Goal: Transaction & Acquisition: Purchase product/service

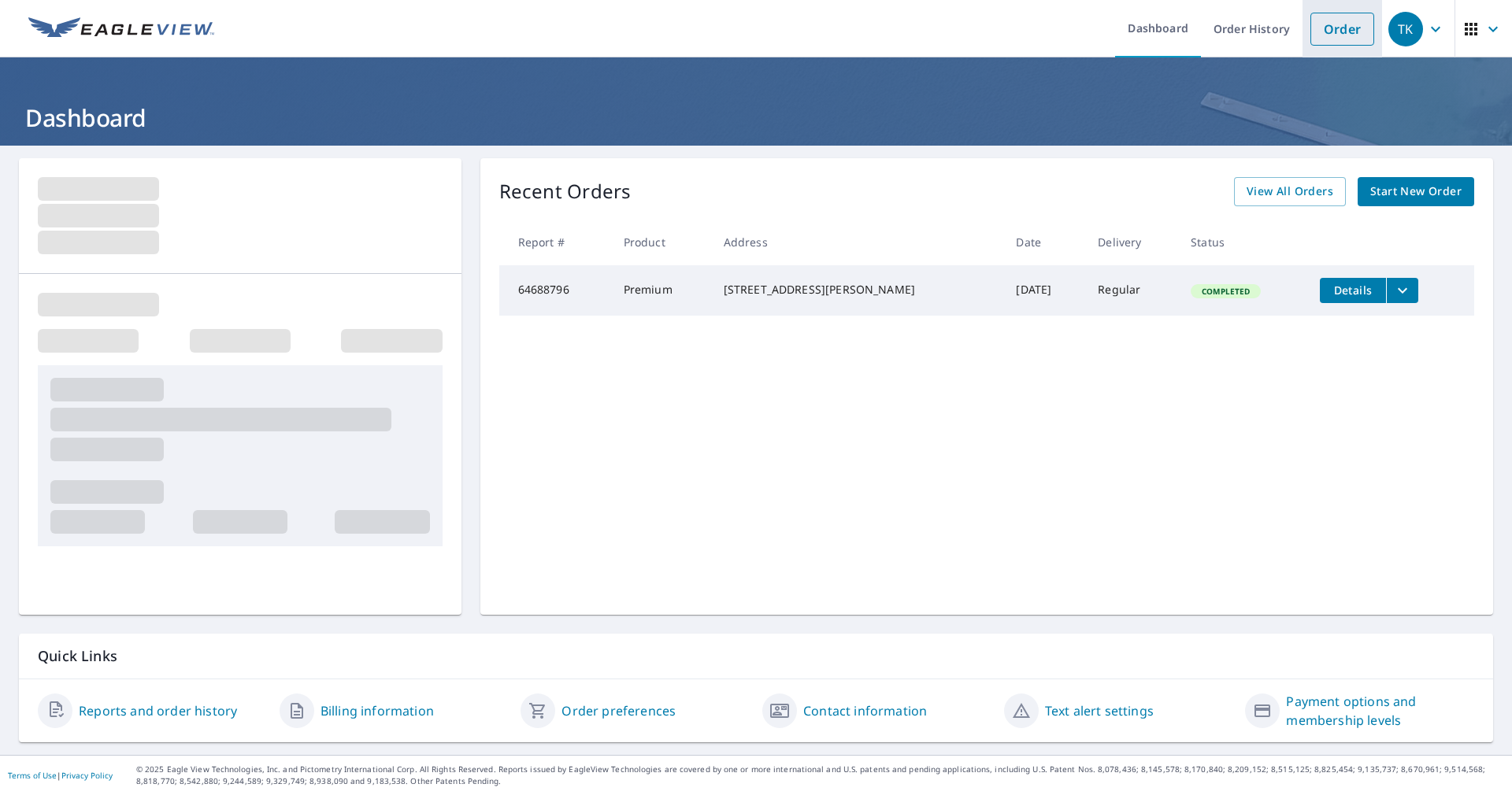
click at [1350, 28] on link "Order" at bounding box center [1343, 29] width 64 height 33
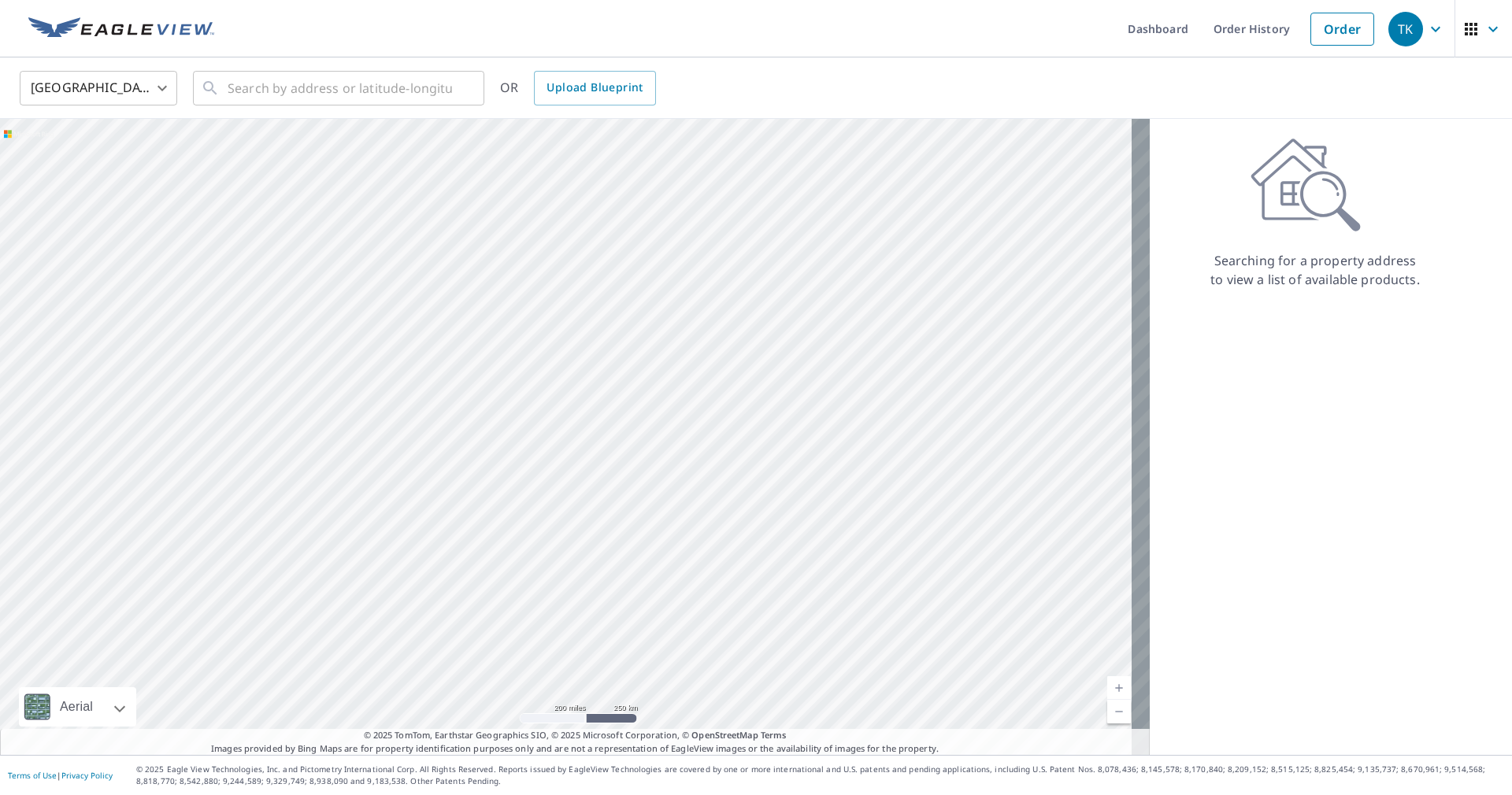
click at [407, 113] on div "United States [GEOGRAPHIC_DATA] ​ ​ OR Upload Blueprint" at bounding box center [756, 88] width 1512 height 61
click at [412, 93] on input "text" at bounding box center [340, 88] width 224 height 44
type input "2"
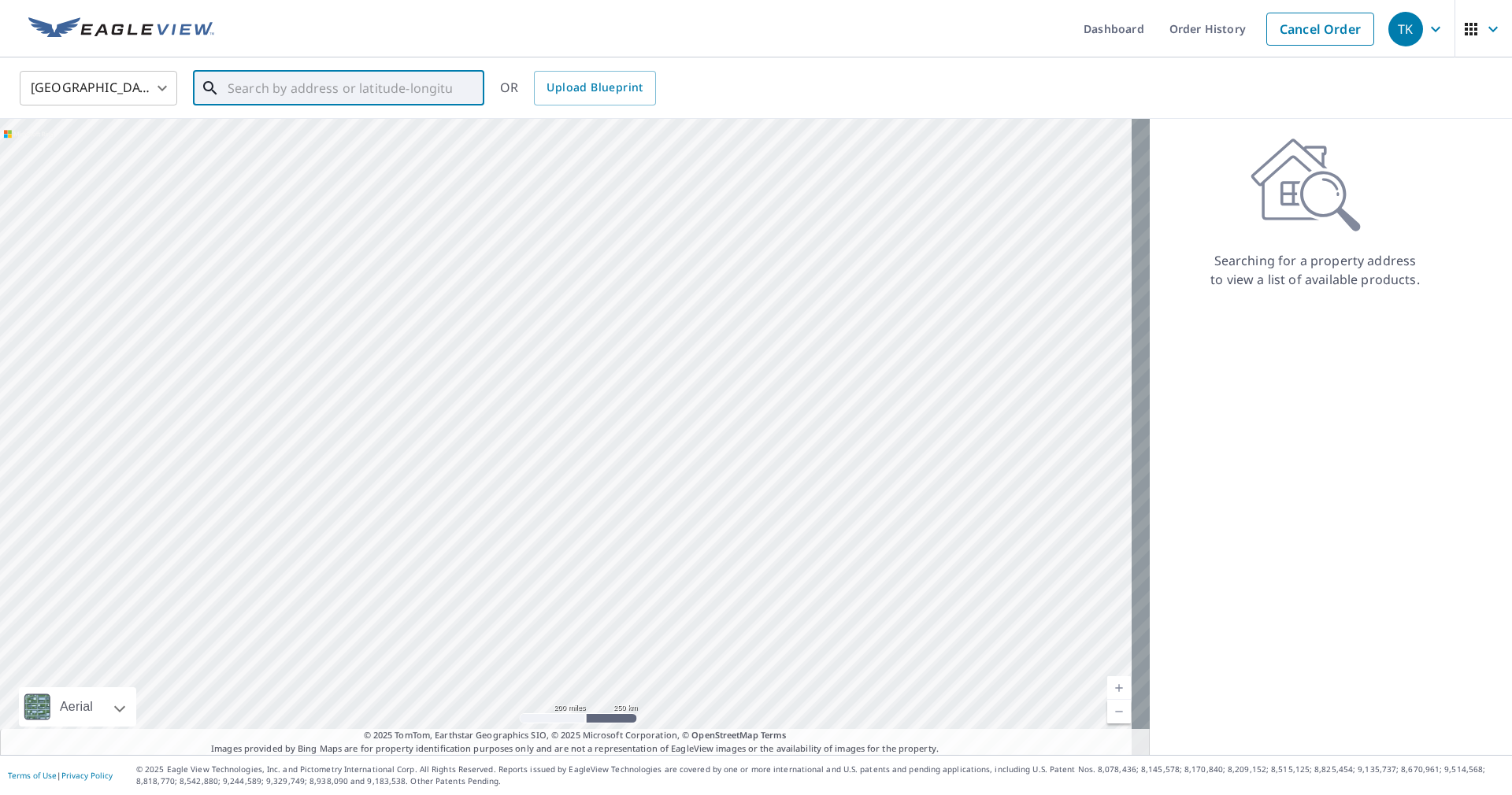
type input "1"
type input "[STREET_ADDRESS][PERSON_NAME]"
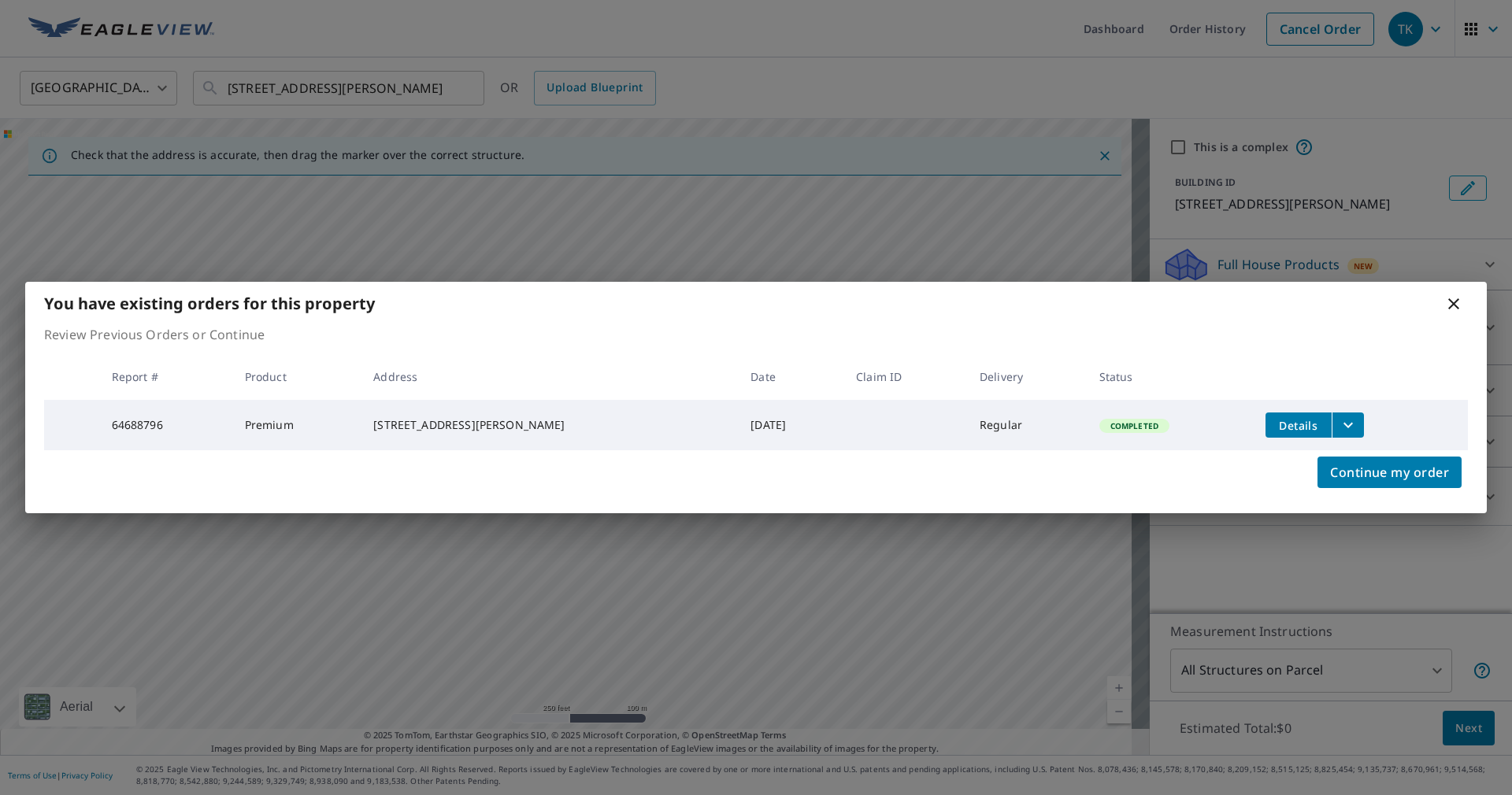
click at [1463, 303] on icon at bounding box center [1453, 304] width 19 height 19
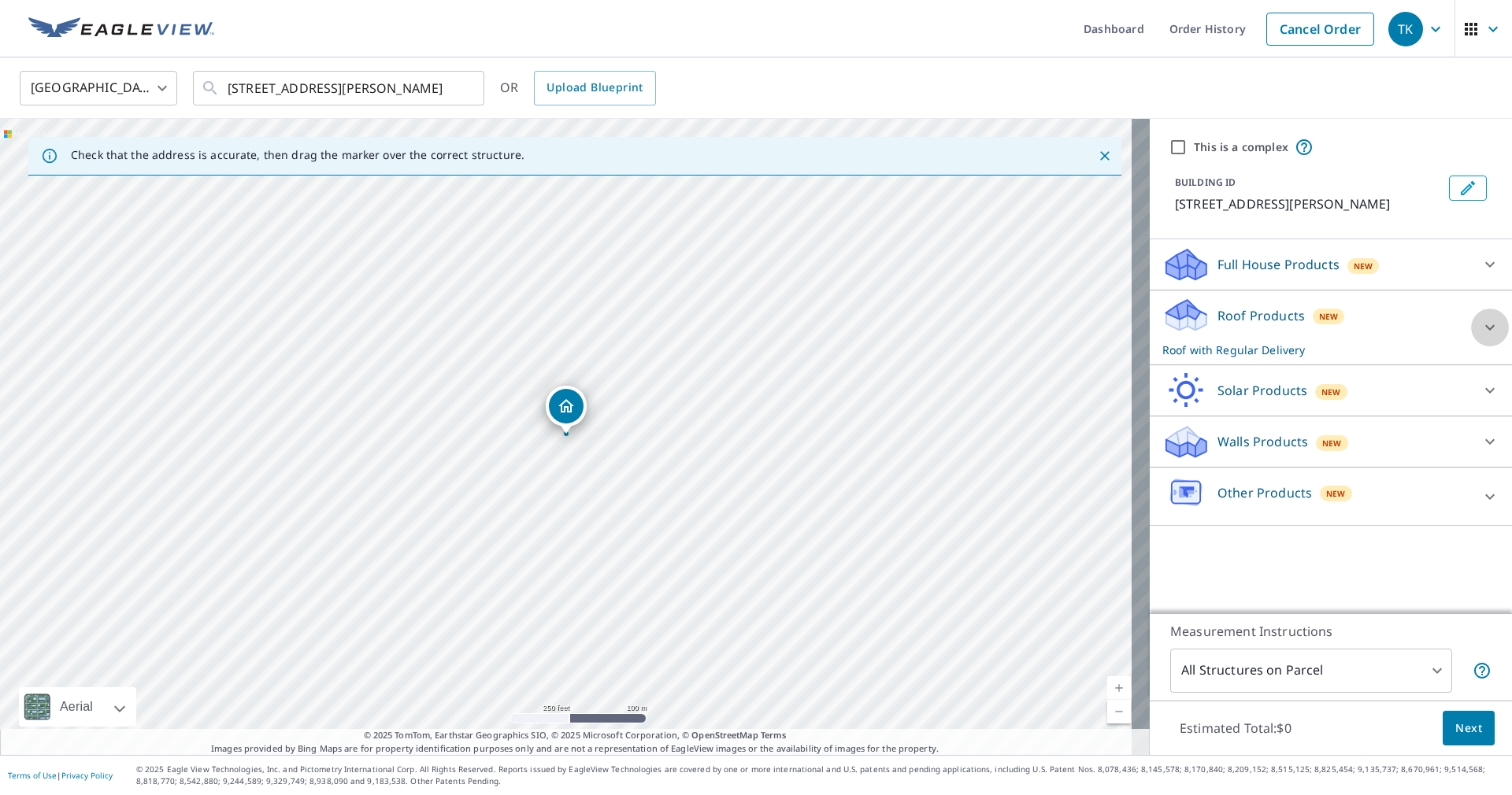
click at [1481, 333] on icon at bounding box center [1490, 328] width 19 height 19
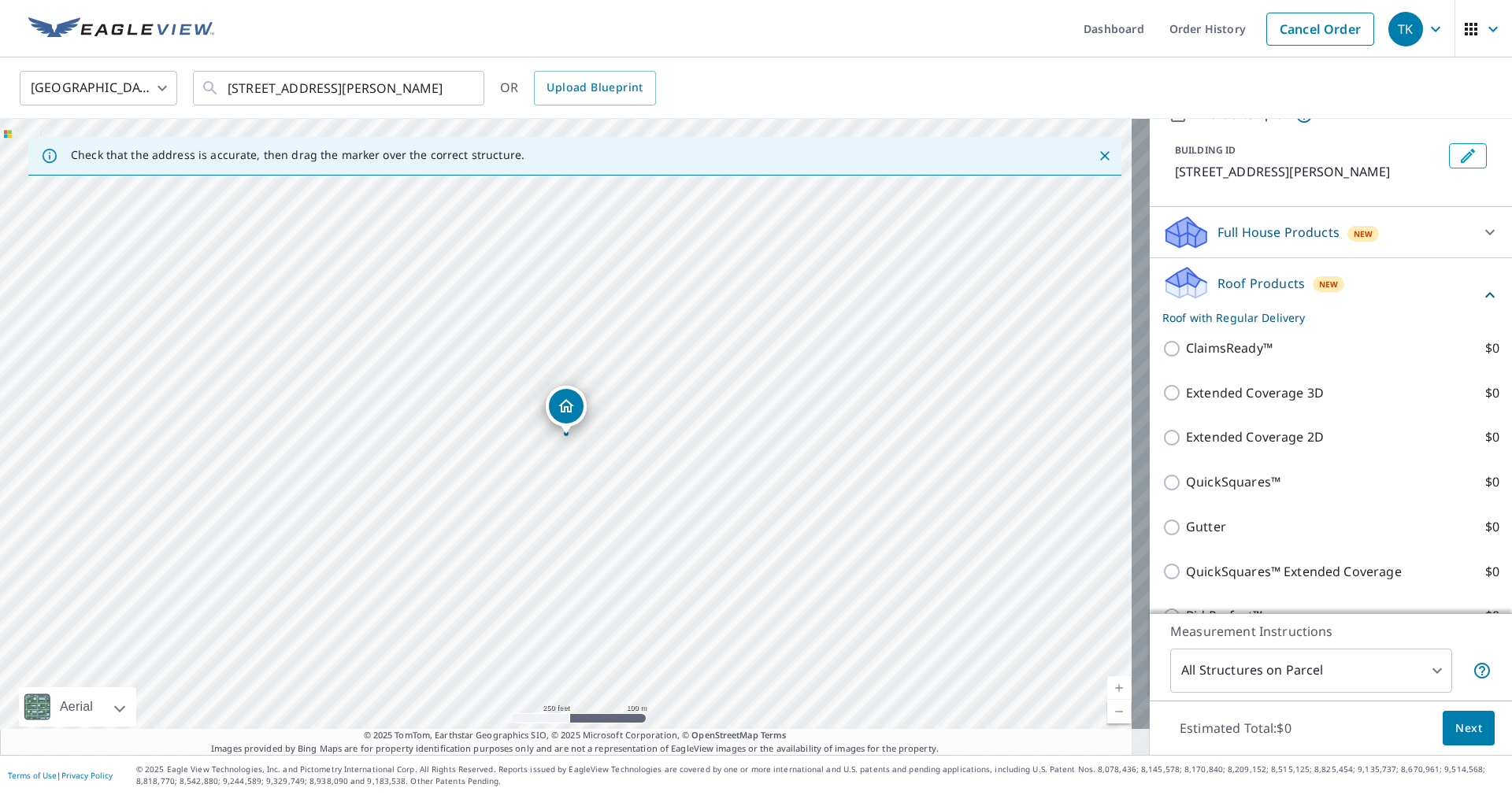
scroll to position [33, 0]
